Goal: Task Accomplishment & Management: Manage account settings

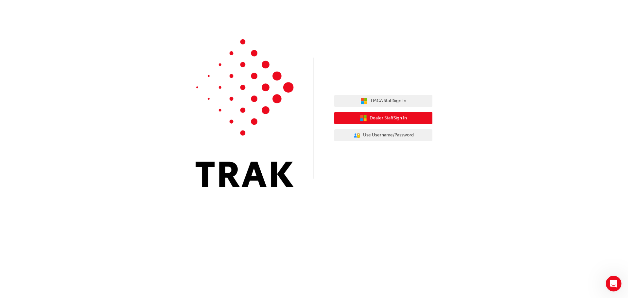
click at [399, 120] on span "Dealer Staff Sign In" at bounding box center [388, 118] width 37 height 8
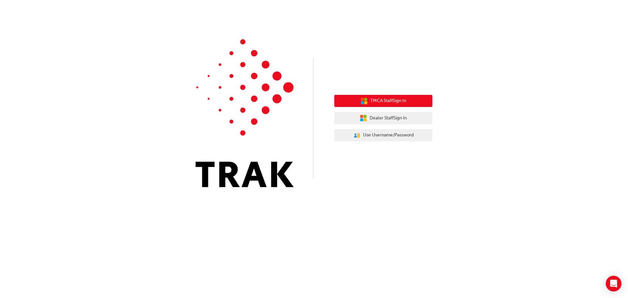
click at [385, 100] on span "TMCA Staff Sign In" at bounding box center [388, 101] width 36 height 8
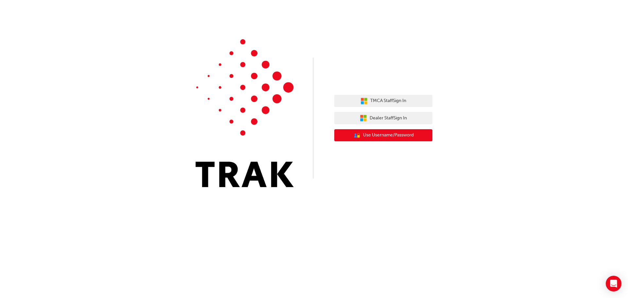
click at [368, 135] on span "Use Username/Password" at bounding box center [388, 135] width 51 height 8
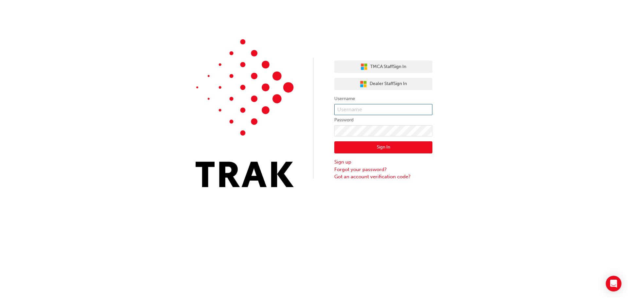
click at [341, 108] on input "text" at bounding box center [383, 109] width 98 height 11
type input "cheryl.mcdermid@hinterland.com.au"
click at [414, 211] on div "TMCA Staff Sign In Dealer Staff Sign In Username cheryl.mcdermid@hinterland.com…" at bounding box center [314, 149] width 628 height 298
click at [382, 148] on button "Sign In" at bounding box center [383, 147] width 98 height 12
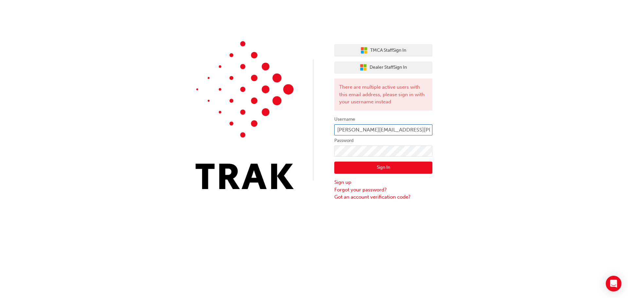
click at [427, 131] on input "cheryl.mcdermid@hinterland.com.au" at bounding box center [383, 129] width 98 height 11
drag, startPoint x: 427, startPoint y: 131, endPoint x: 329, endPoint y: 127, distance: 97.9
click at [329, 127] on div "TMCA Staff Sign In Dealer Staff Sign In There are multiple active users with th…" at bounding box center [314, 100] width 628 height 201
type input "C"
type input "cheryl.mcdermid"
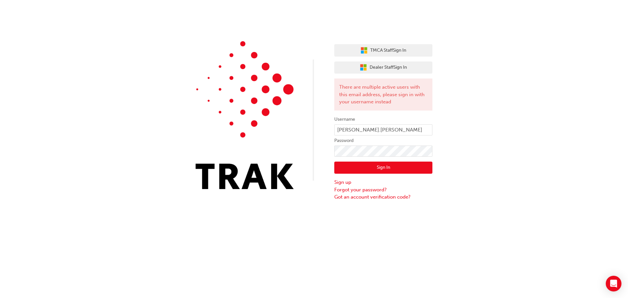
click at [380, 168] on button "Sign In" at bounding box center [383, 168] width 98 height 12
